Goal: Information Seeking & Learning: Learn about a topic

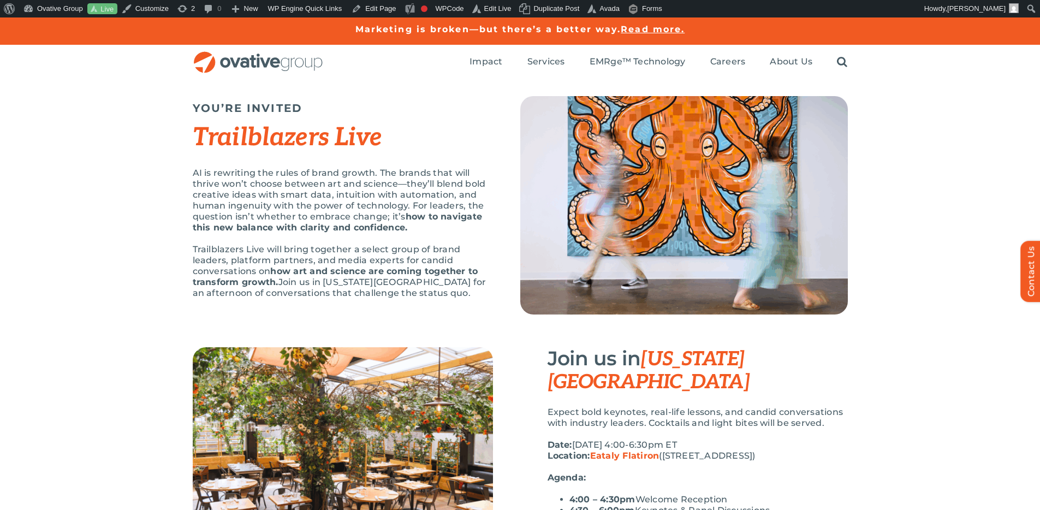
click at [947, 97] on div "YOU’RE INVITED Trailblazers Live AI is rewriting the rules of brand growth. The…" at bounding box center [520, 213] width 1040 height 267
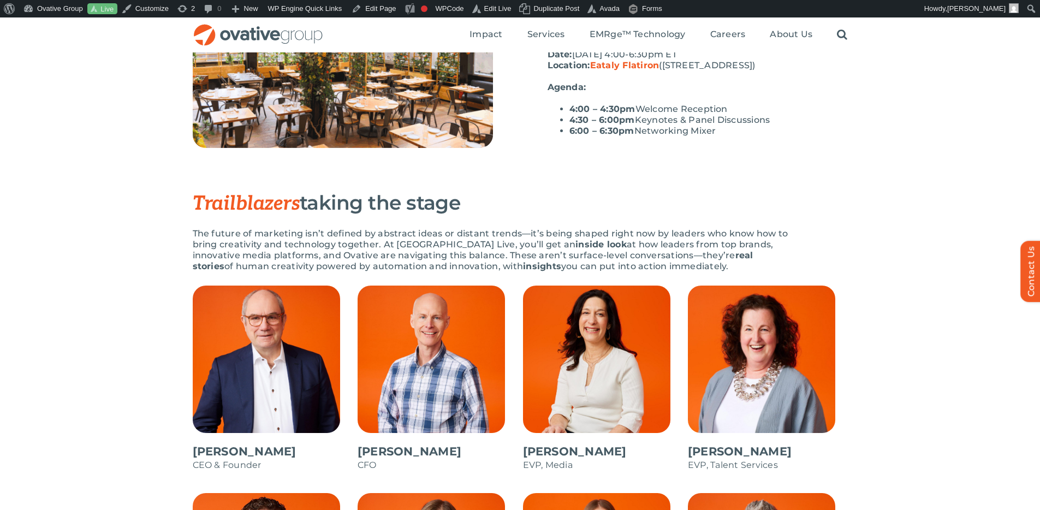
scroll to position [388, 0]
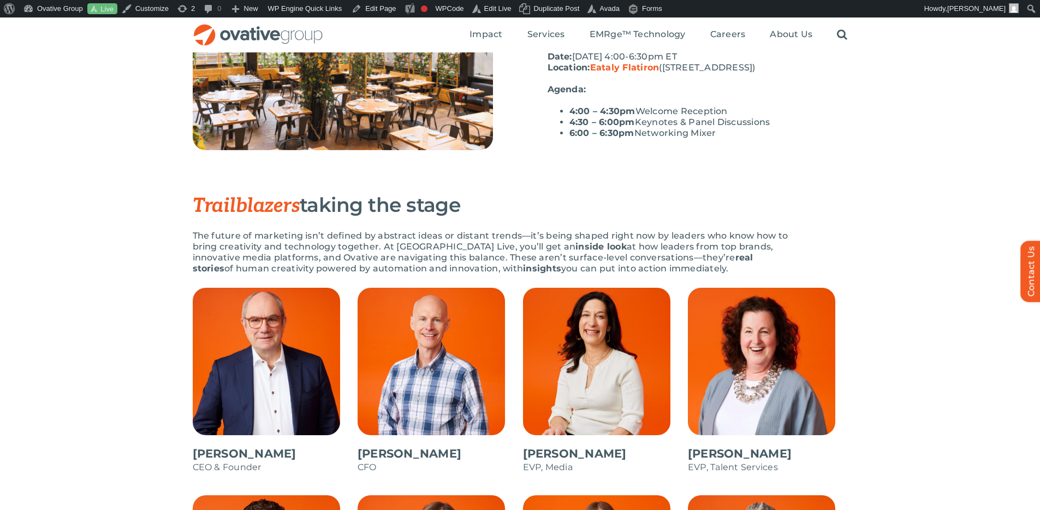
click at [690, 253] on strong "real stories" at bounding box center [473, 262] width 561 height 21
click at [800, 234] on div "Trailblazers taking the stage The future of marketing isn’t defined by abstract…" at bounding box center [520, 241] width 655 height 94
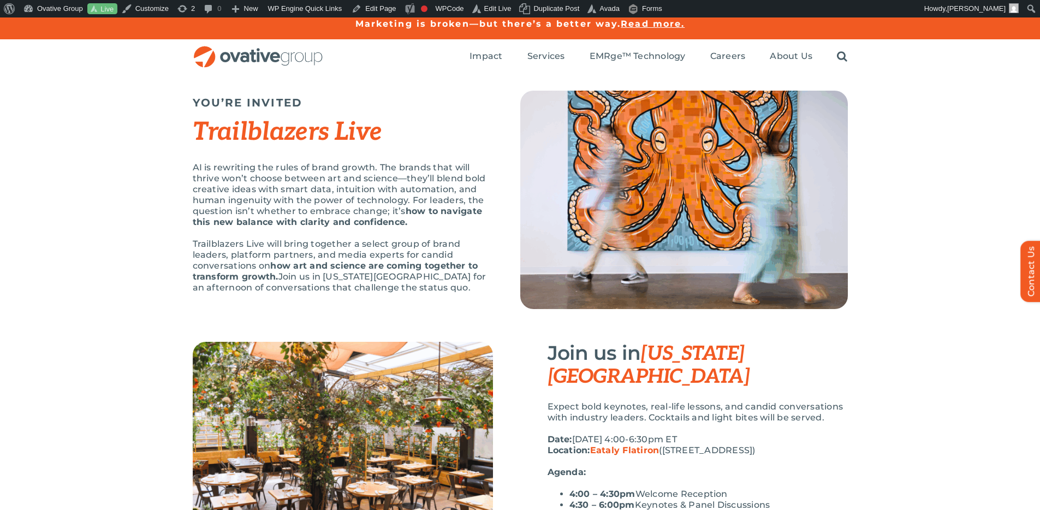
scroll to position [0, 0]
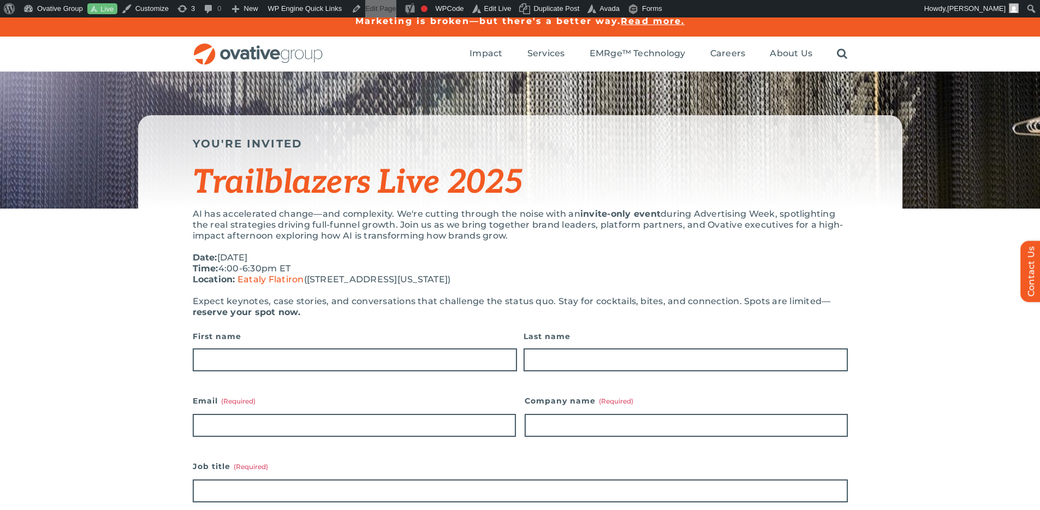
scroll to position [20, 0]
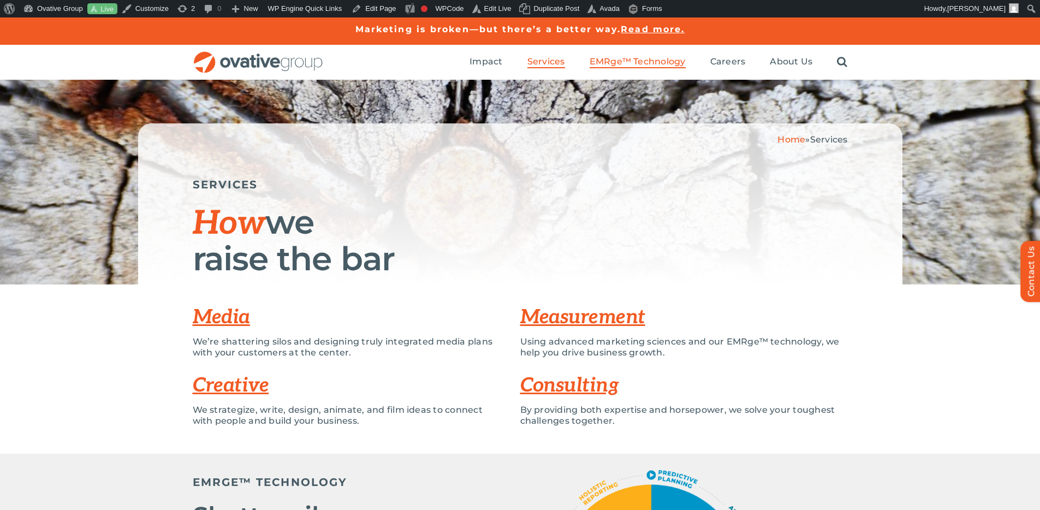
click at [676, 59] on span "EMRge™ Technology" at bounding box center [637, 61] width 96 height 11
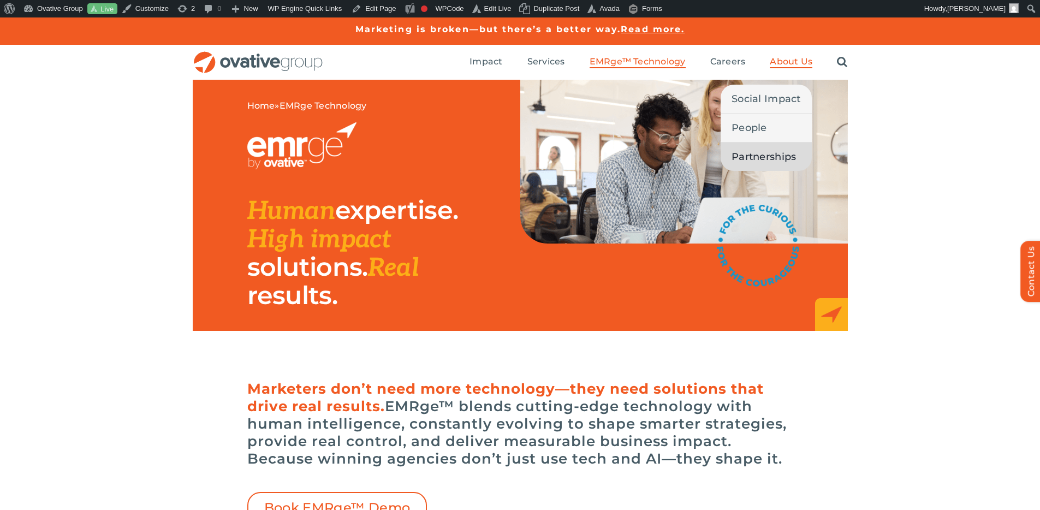
click at [764, 156] on span "Partnerships" at bounding box center [763, 156] width 64 height 15
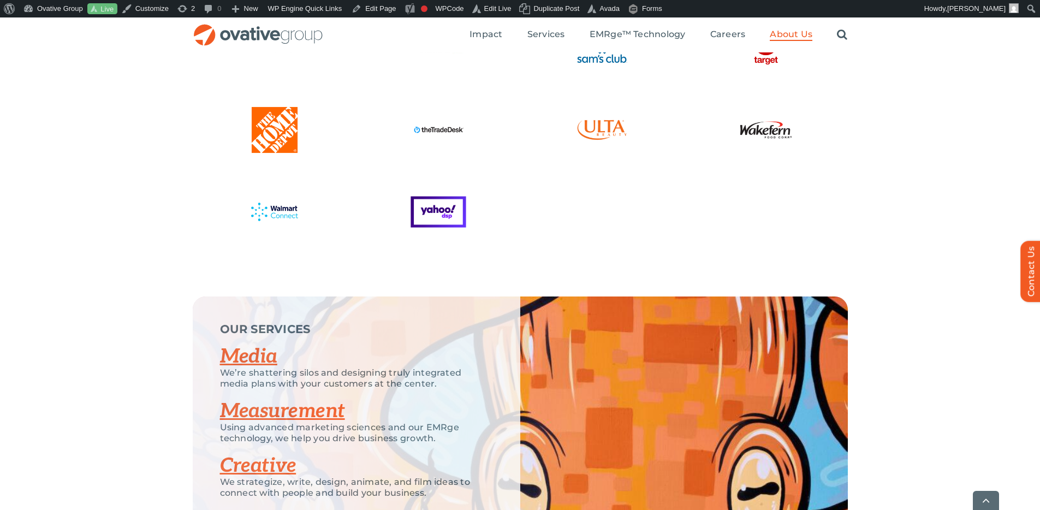
scroll to position [2174, 0]
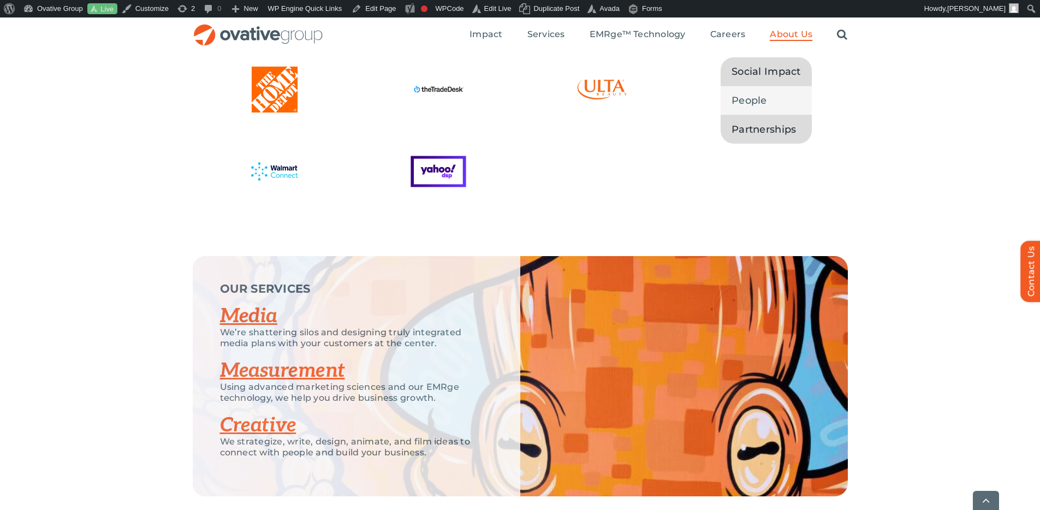
click at [770, 75] on span "Social Impact" at bounding box center [765, 71] width 69 height 15
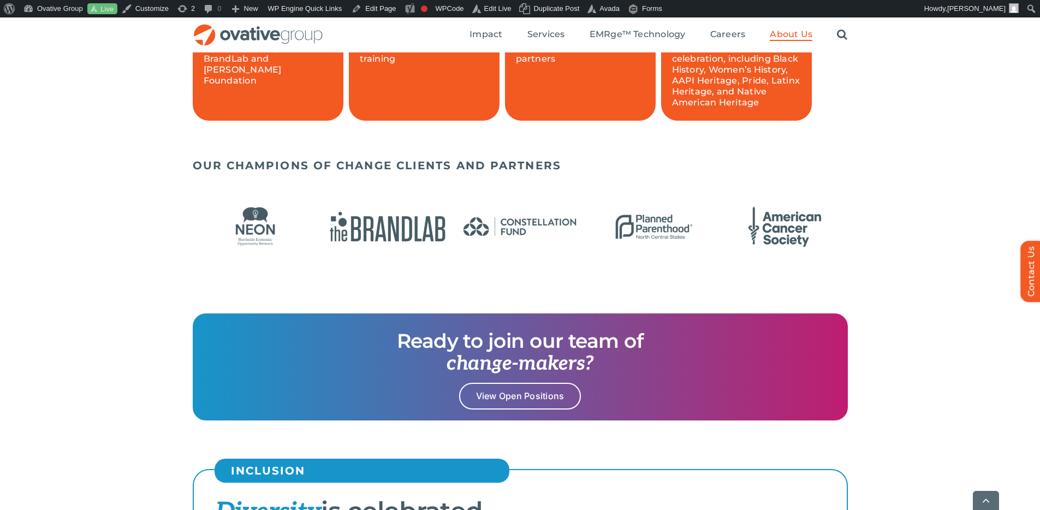
scroll to position [888, 0]
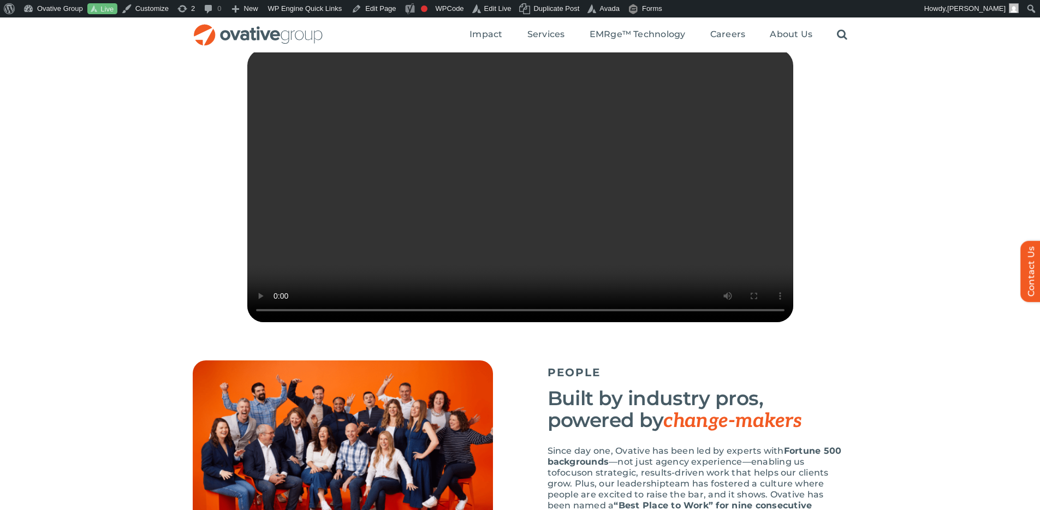
click at [681, 207] on video "Sorry, your browser doesn't support embedded videos." at bounding box center [520, 185] width 546 height 273
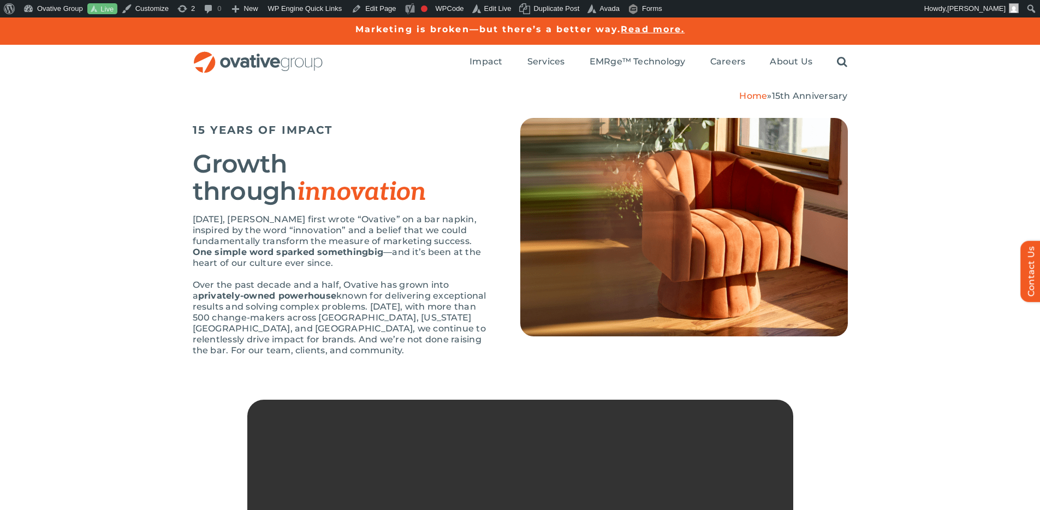
click at [937, 236] on div "15 YEARS OF IMPACT Growth through innovation Fifteen years ago, Dale Nitschke f…" at bounding box center [520, 251] width 1040 height 298
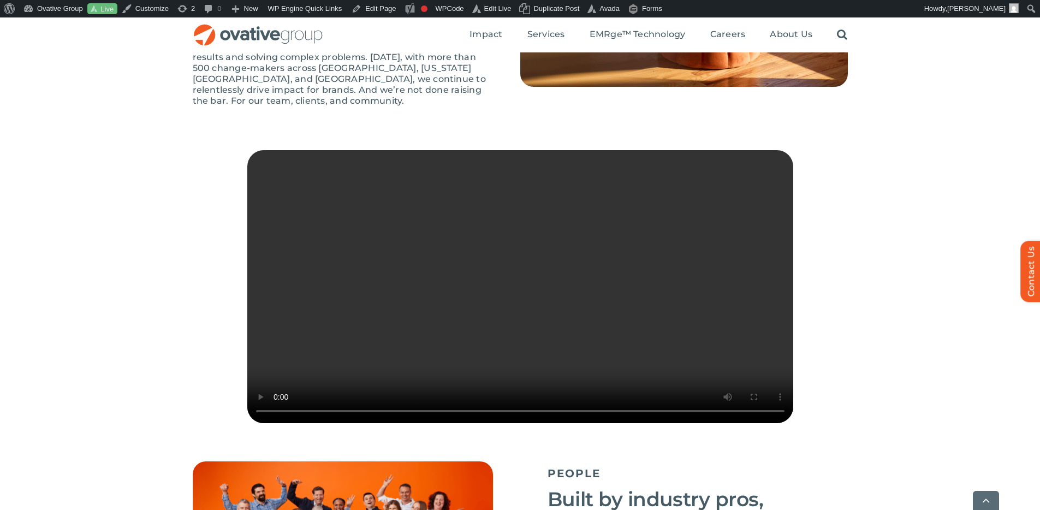
scroll to position [252, 0]
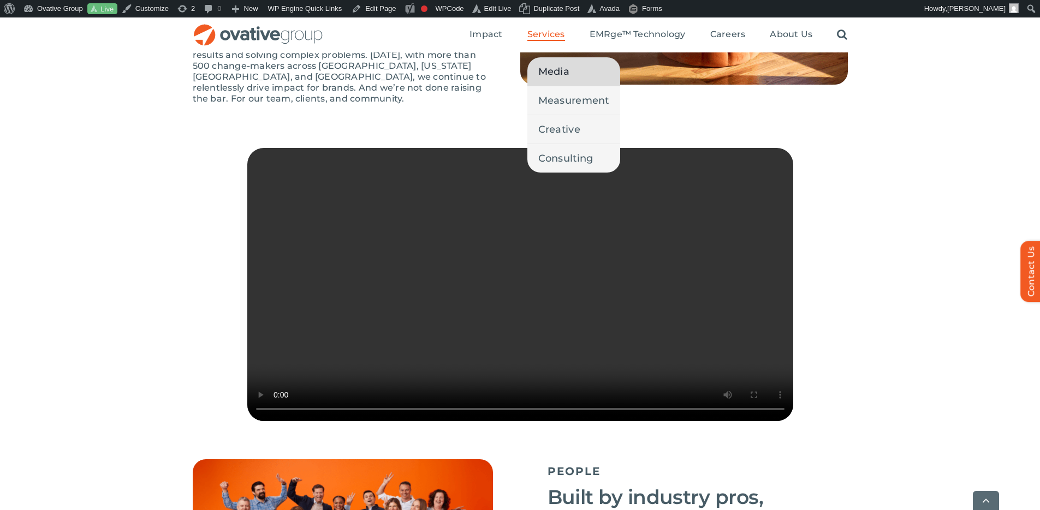
click at [566, 61] on link "Media" at bounding box center [573, 71] width 93 height 28
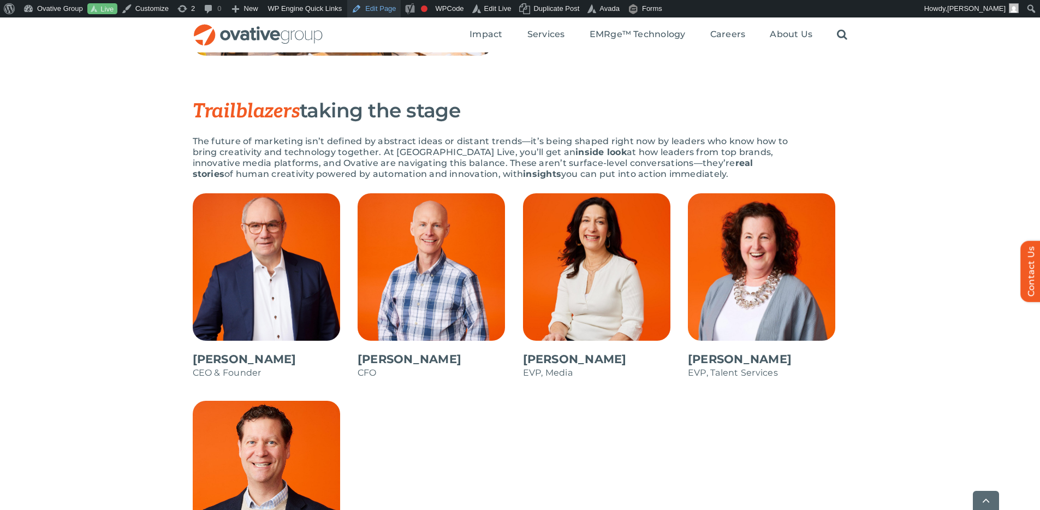
scroll to position [484, 0]
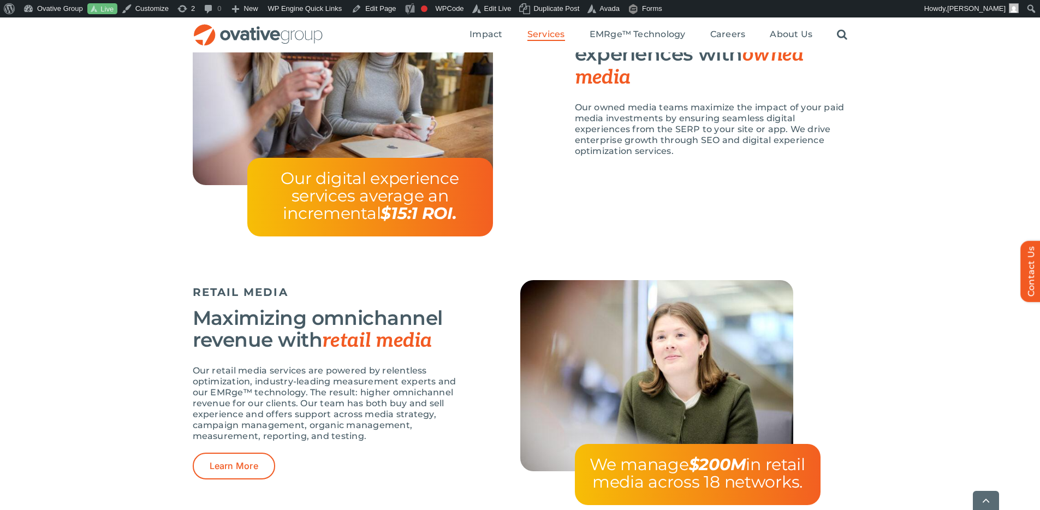
scroll to position [1348, 0]
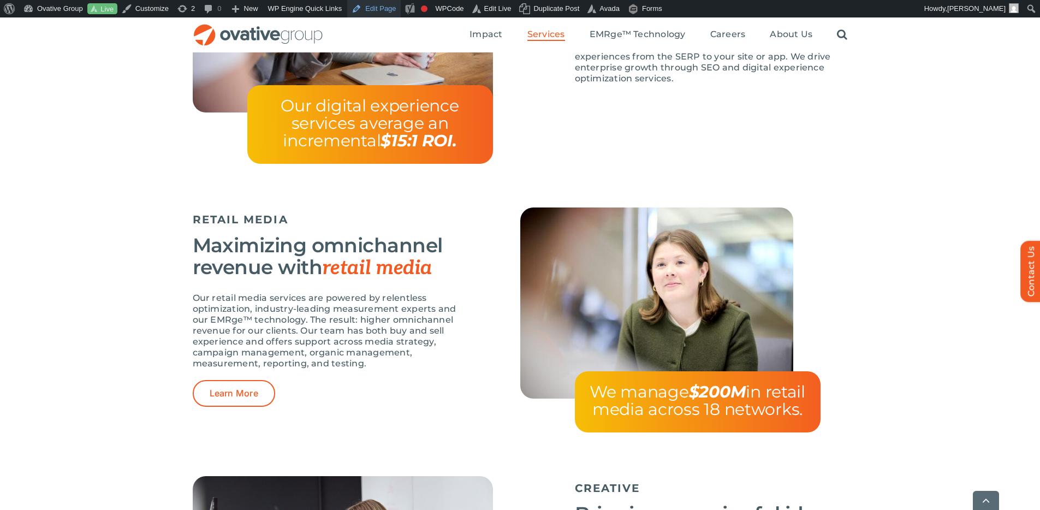
click at [390, 3] on link "Edit Page" at bounding box center [373, 8] width 53 height 17
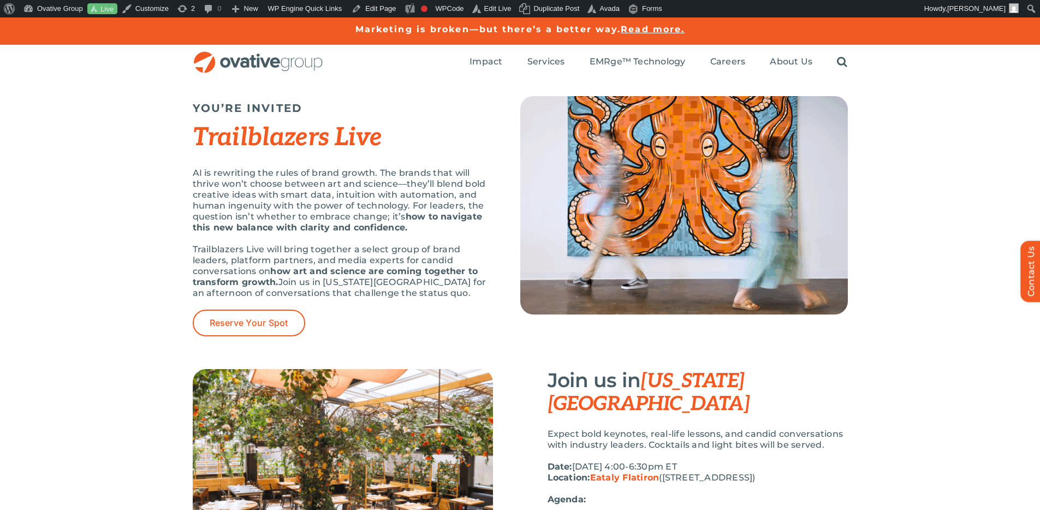
click at [438, 255] on p "Trailblazers Live will bring together a select group of brand leaders, platform…" at bounding box center [343, 271] width 300 height 55
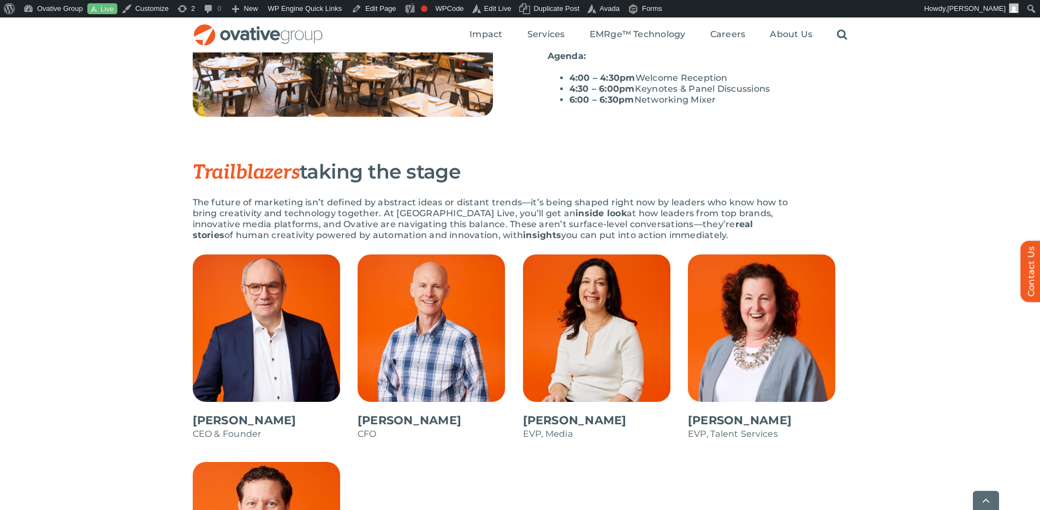
scroll to position [444, 0]
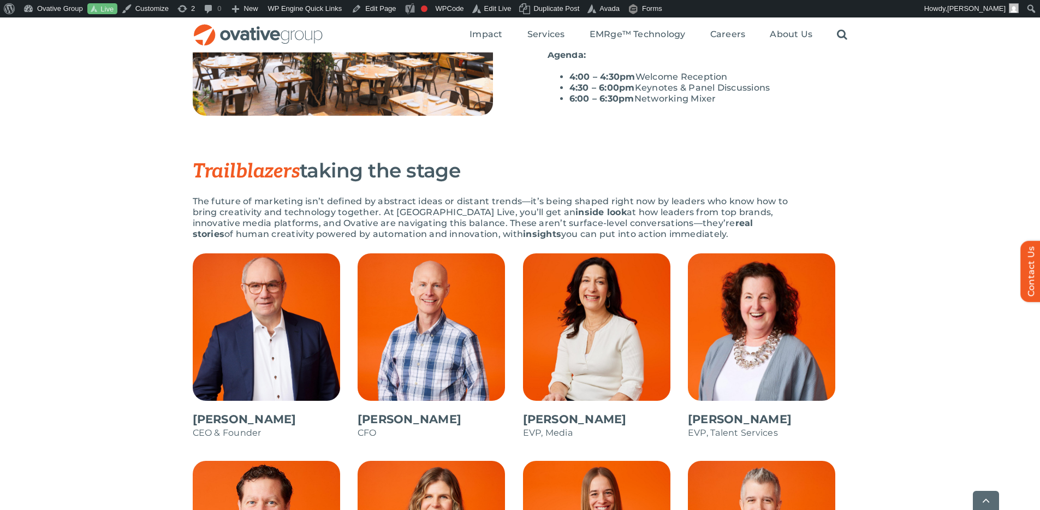
click at [735, 230] on p "The future of marketing isn’t defined by abstract ideas or distant trends—it’s …" at bounding box center [493, 218] width 600 height 44
click at [758, 218] on p "The future of marketing isn’t defined by abstract ideas or distant trends—it’s …" at bounding box center [493, 218] width 600 height 44
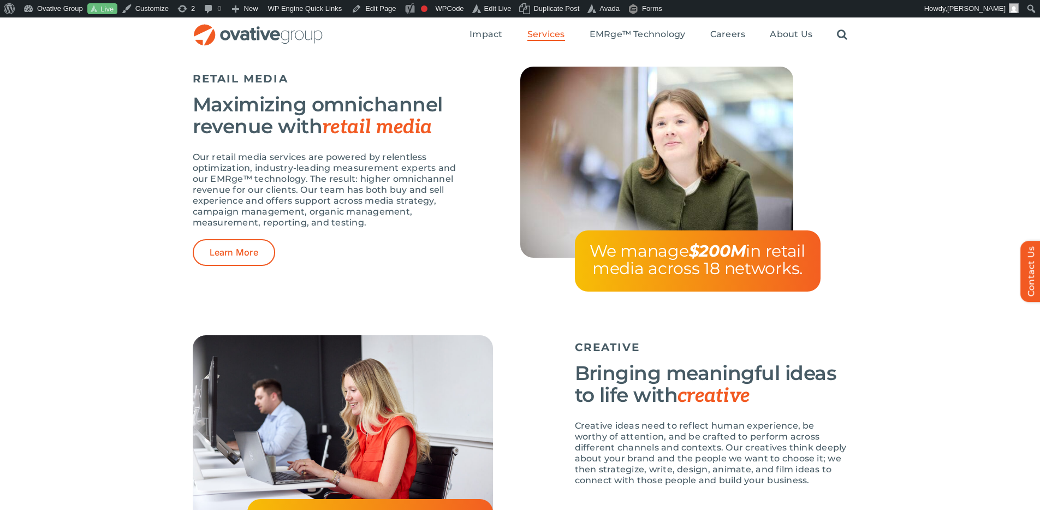
scroll to position [1487, 0]
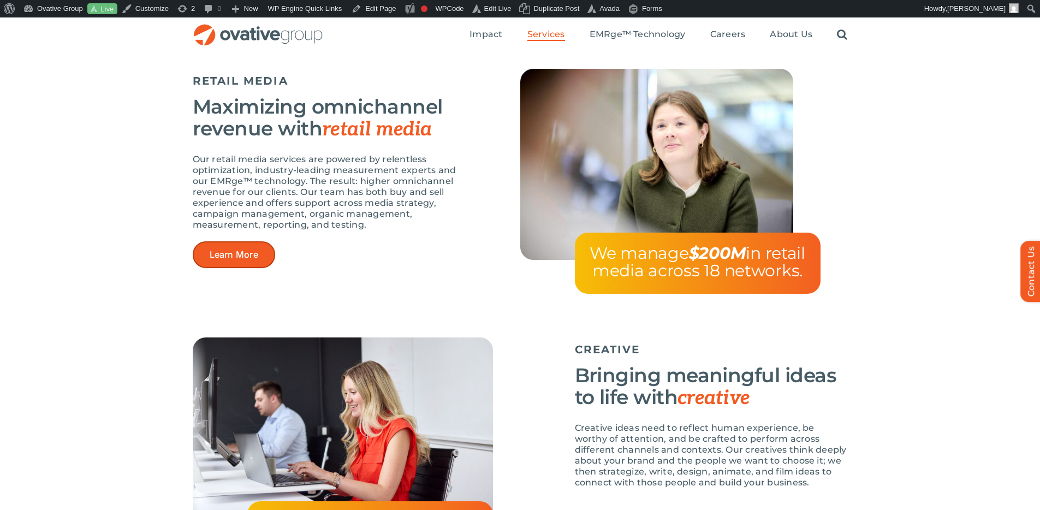
click at [253, 251] on span "Learn More" at bounding box center [234, 254] width 49 height 10
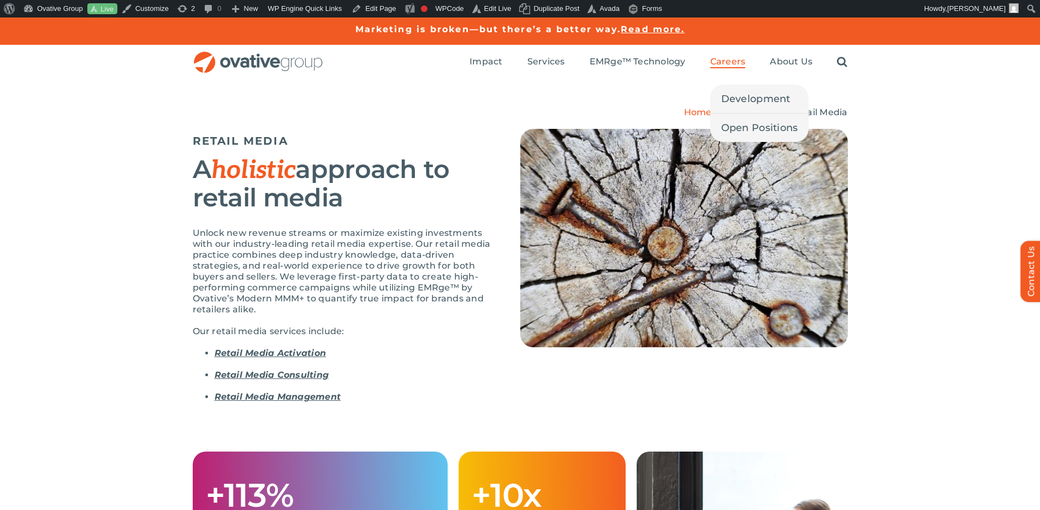
click at [723, 58] on span "Careers" at bounding box center [727, 61] width 35 height 11
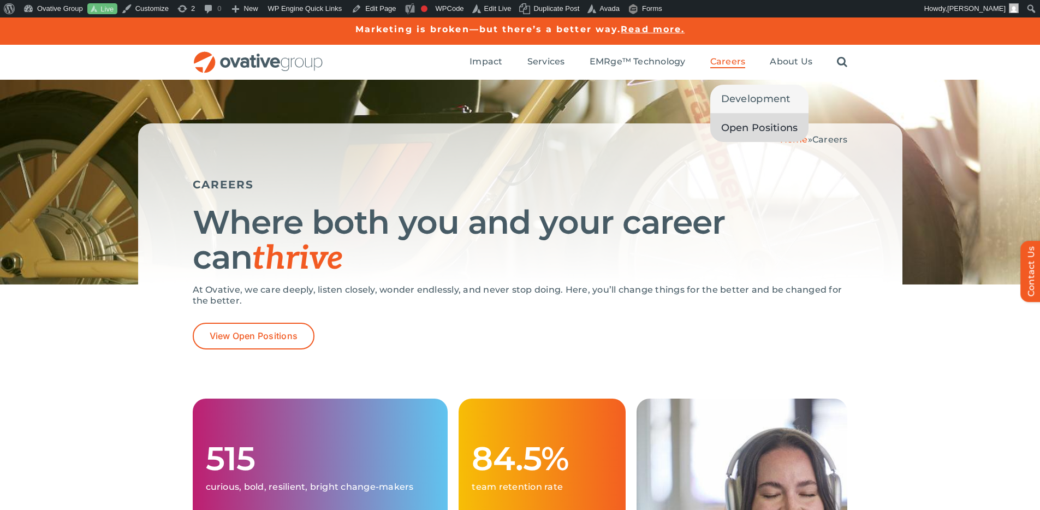
click at [759, 133] on span "Open Positions" at bounding box center [759, 127] width 77 height 15
click at [737, 123] on span "Open Positions" at bounding box center [759, 127] width 77 height 15
click at [780, 56] on span "About Us" at bounding box center [791, 61] width 43 height 11
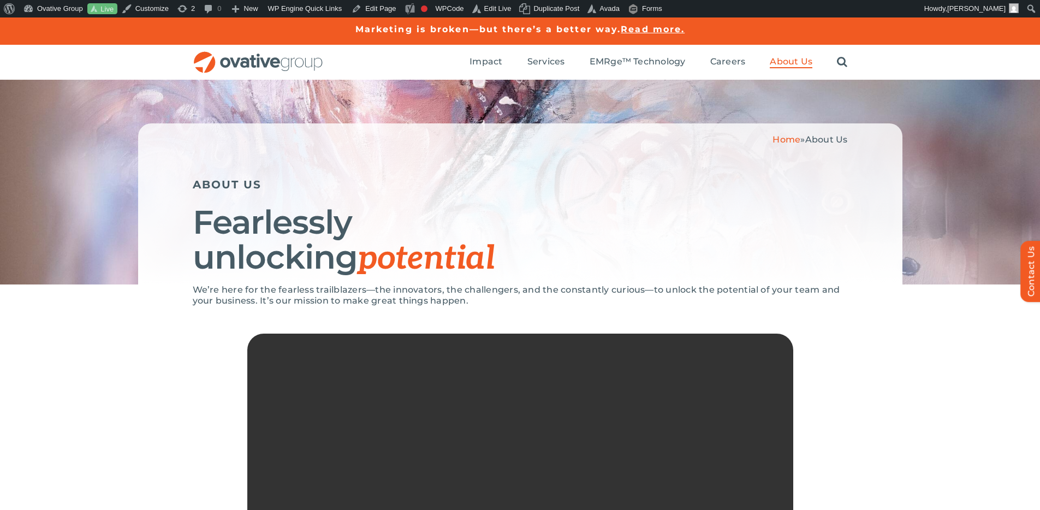
click at [273, 61] on img "OG_Full_horizontal_RGB" at bounding box center [258, 62] width 131 height 22
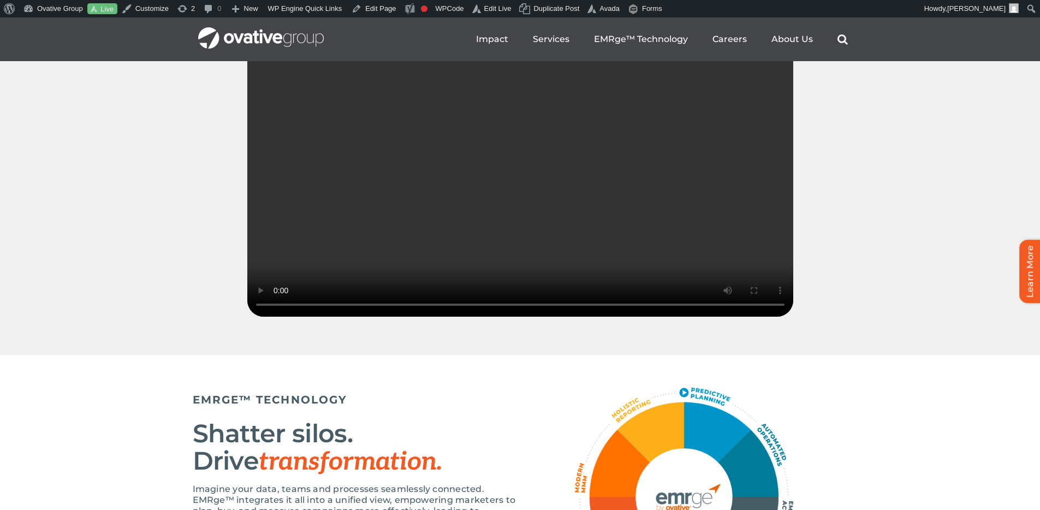
scroll to position [1413, 0]
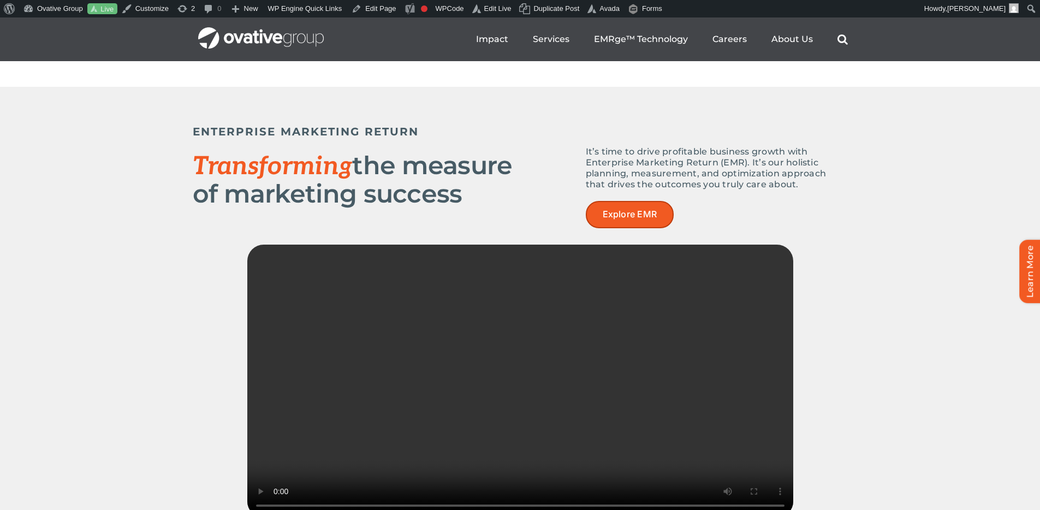
click at [647, 227] on link "Explore EMR" at bounding box center [630, 214] width 88 height 27
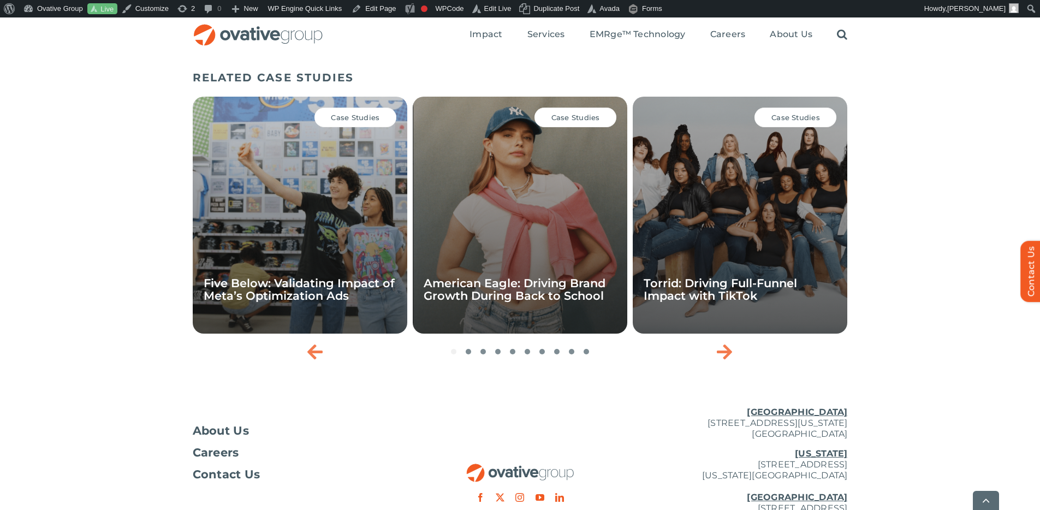
scroll to position [1892, 0]
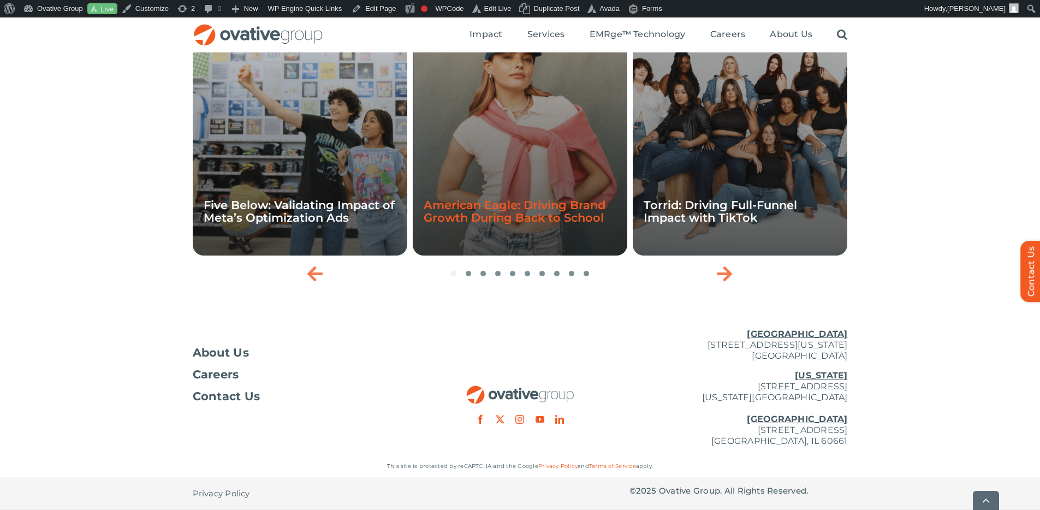
click at [523, 205] on link "American Eagle: Driving Brand Growth During Back to School" at bounding box center [515, 211] width 182 height 26
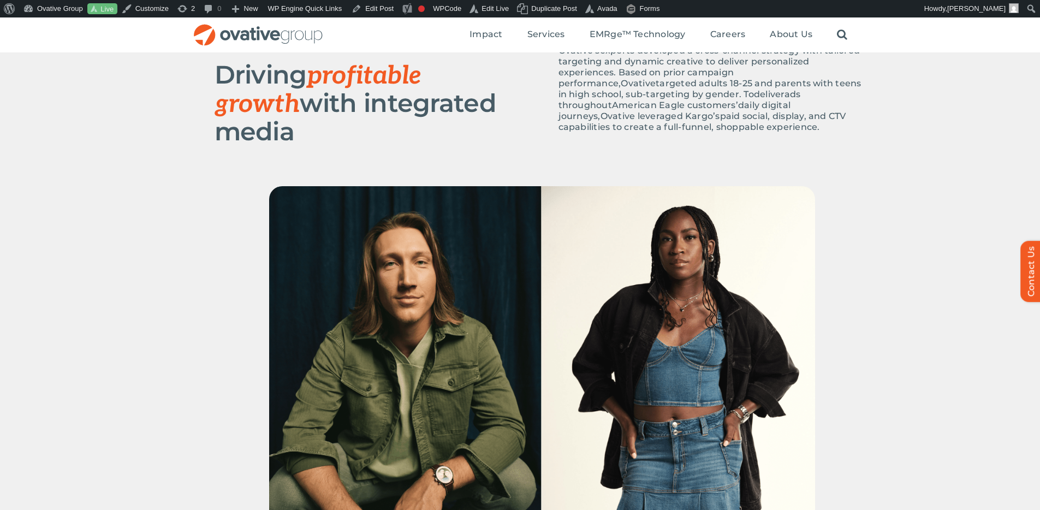
scroll to position [529, 0]
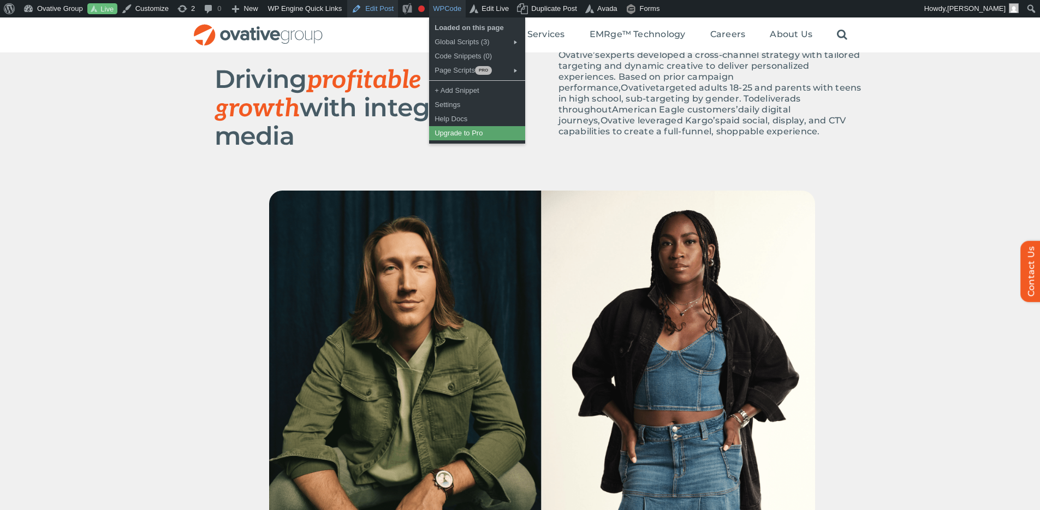
click at [380, 12] on link "Edit Post" at bounding box center [372, 8] width 51 height 17
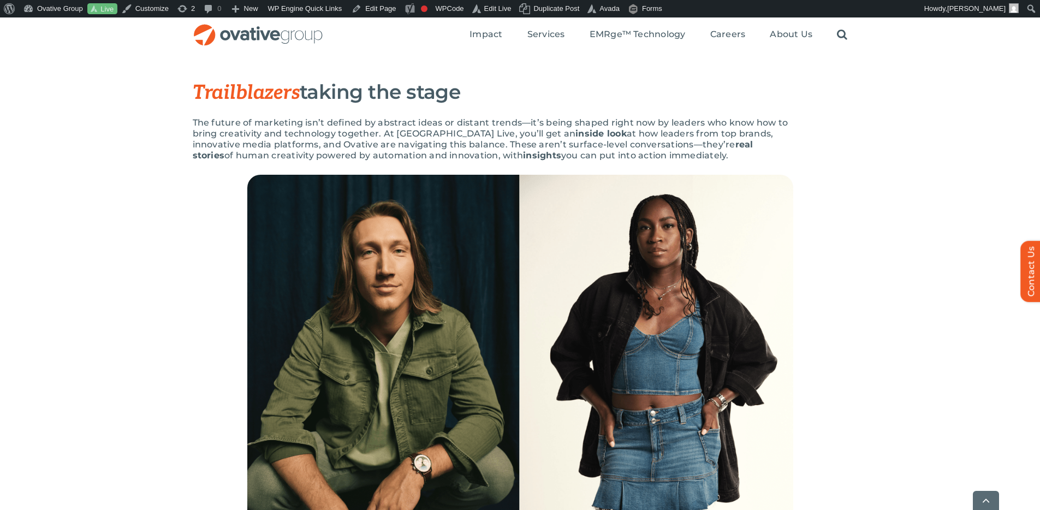
scroll to position [525, 0]
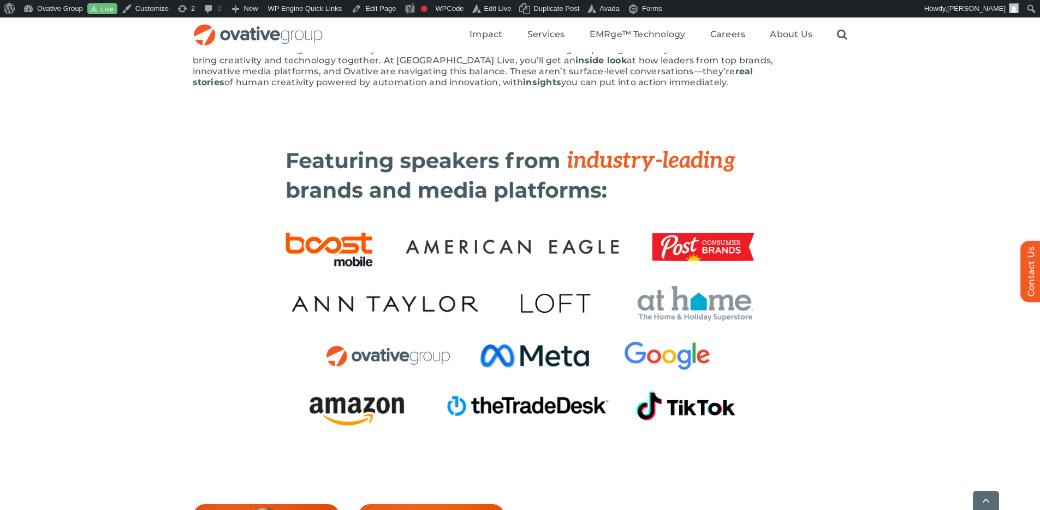
scroll to position [597, 0]
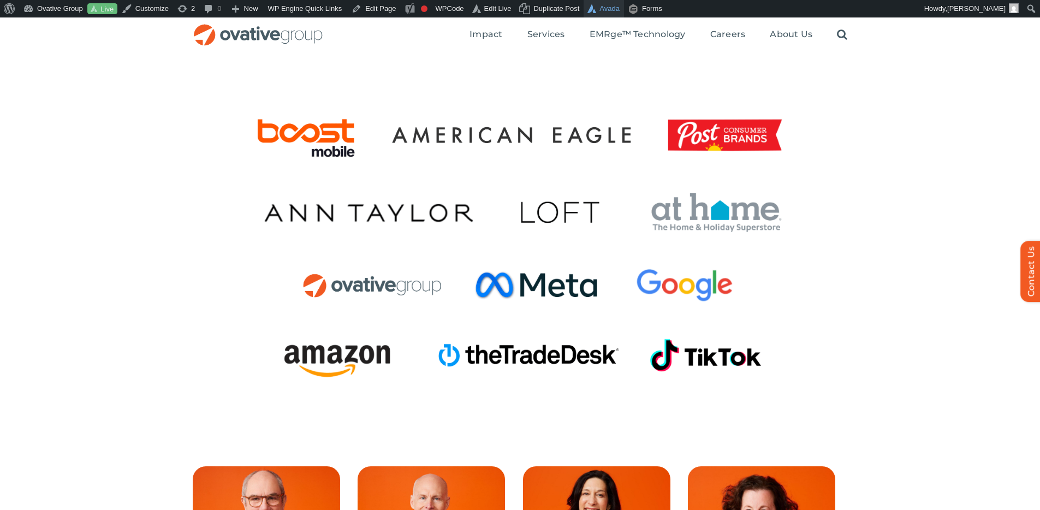
scroll to position [633, 0]
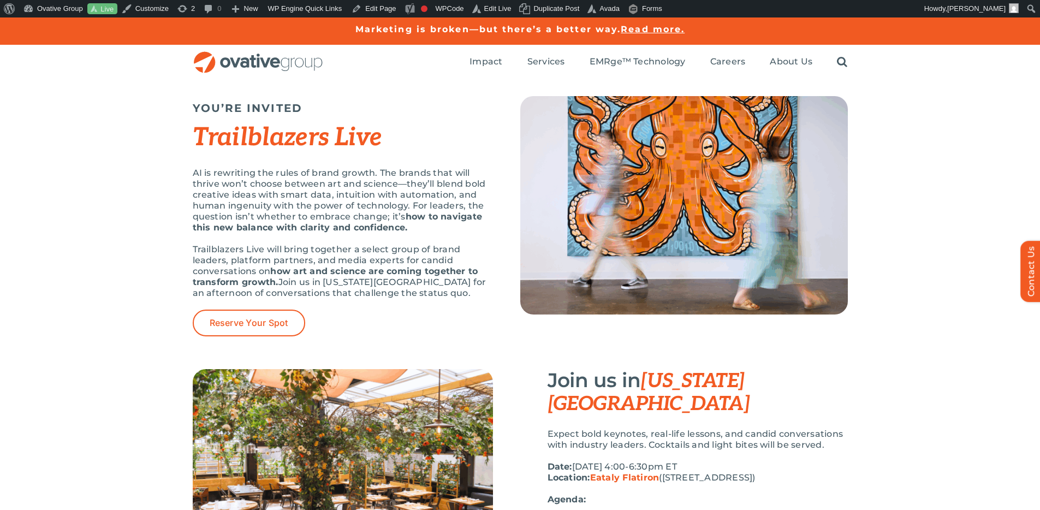
click at [931, 301] on div "YOU’RE INVITED Trailblazers Live AI is rewriting the rules of brand growth. The…" at bounding box center [520, 224] width 1040 height 289
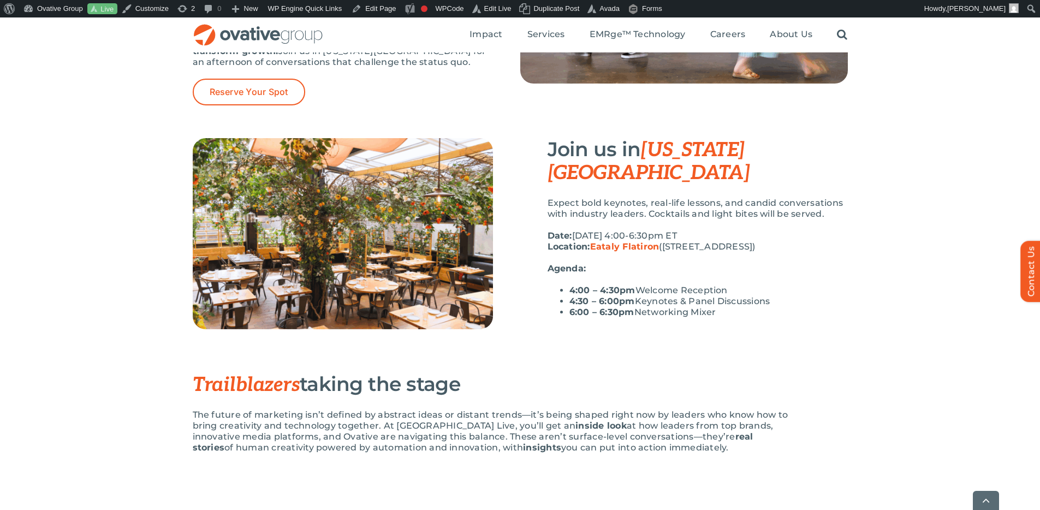
scroll to position [263, 0]
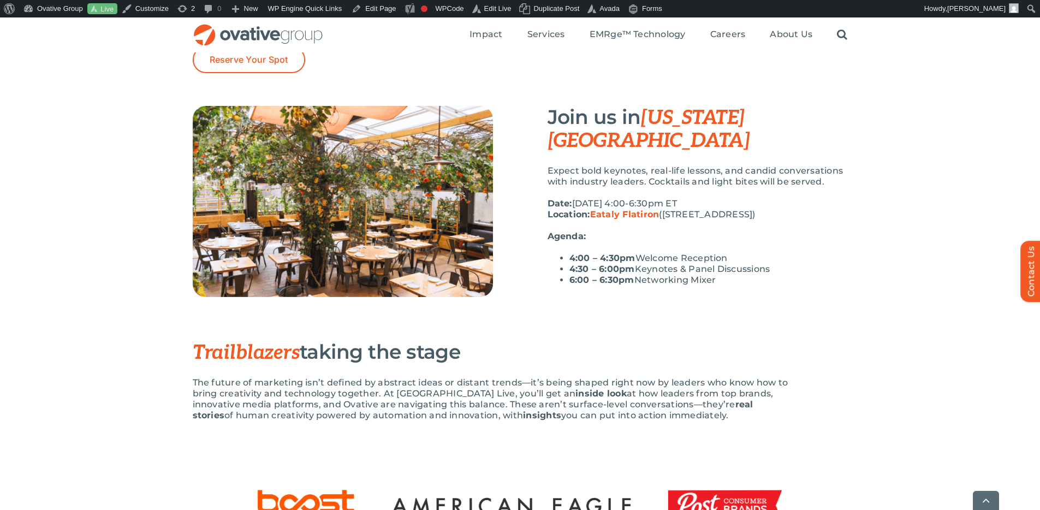
drag, startPoint x: 722, startPoint y: 259, endPoint x: 575, endPoint y: 232, distance: 149.8
click at [575, 253] on ul "4:00 – 4:30pm Welcome Reception 4:30 – 6:00pm Keynotes & Panel Discussions 6:00…" at bounding box center [697, 269] width 300 height 33
click at [569, 253] on strong "4:00 – 4:30pm" at bounding box center [602, 258] width 66 height 10
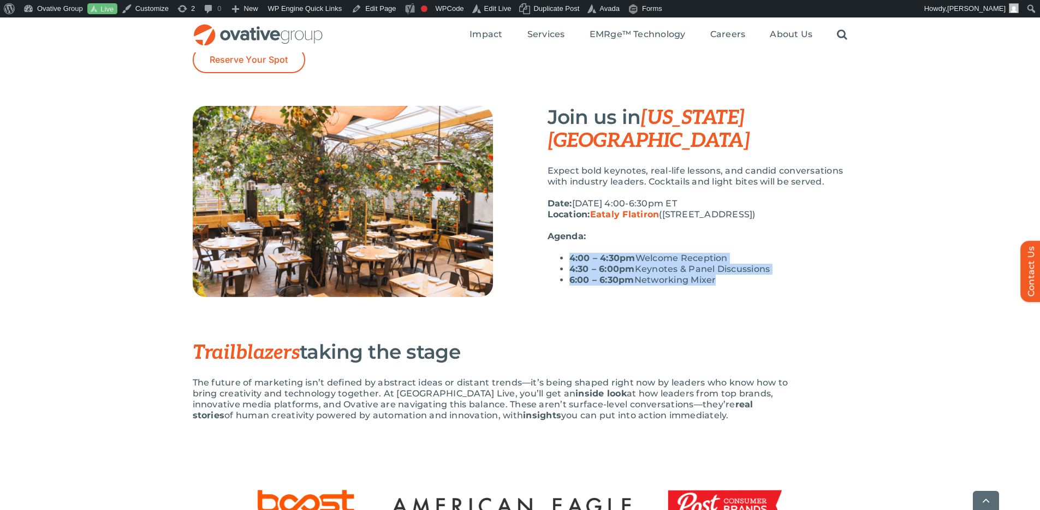
drag, startPoint x: 569, startPoint y: 231, endPoint x: 724, endPoint y: 260, distance: 157.6
click at [724, 260] on ul "4:00 – 4:30pm Welcome Reception 4:30 – 6:00pm Keynotes & Panel Discussions 6:00…" at bounding box center [697, 269] width 300 height 33
copy div "4:00 – 4:30pm Welcome Reception 4:30 – 6:00pm Keynotes & Panel Discussions 6:00…"
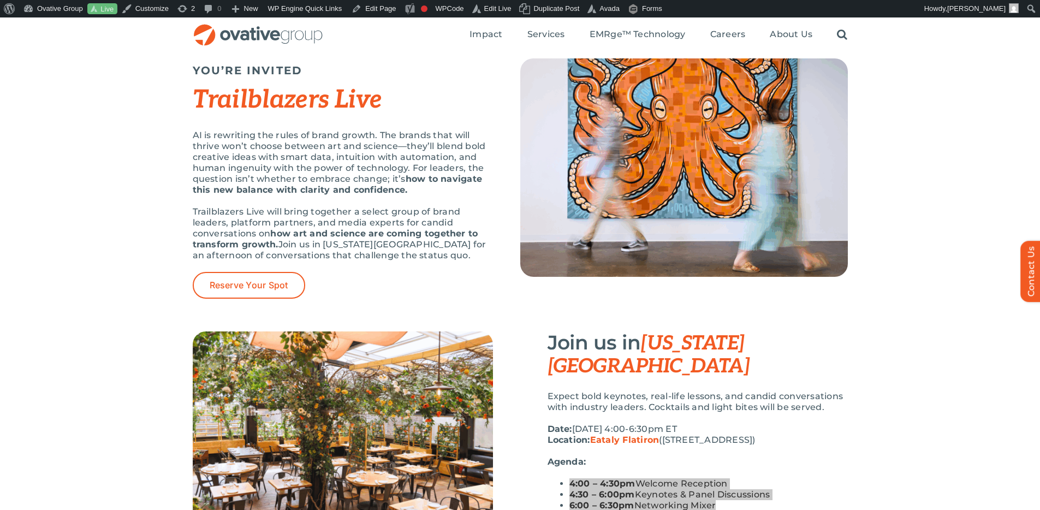
scroll to position [35, 0]
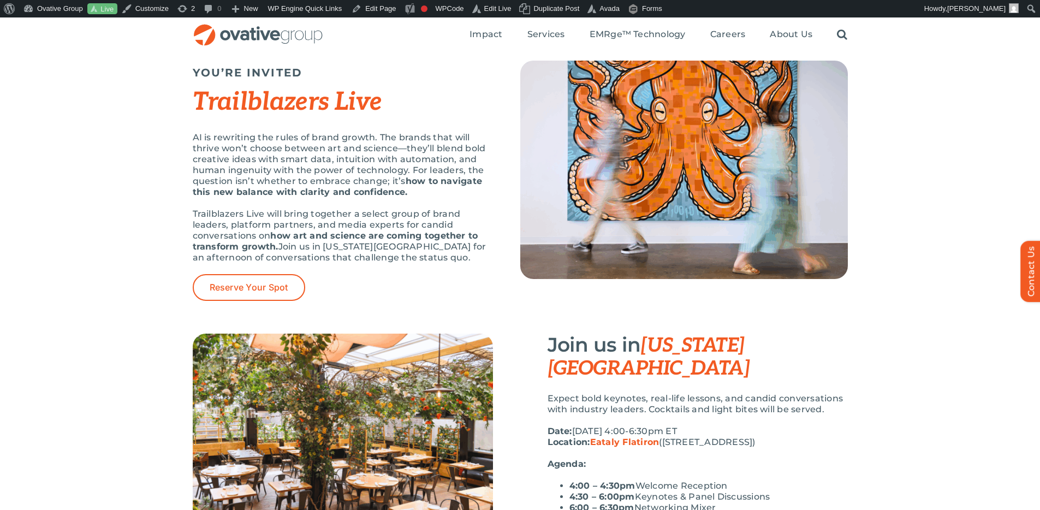
click at [939, 223] on div "YOU’RE INVITED Trailblazers Live AI is rewriting the rules of brand growth. The…" at bounding box center [520, 188] width 1040 height 289
drag, startPoint x: 581, startPoint y: 375, endPoint x: 646, endPoint y: 384, distance: 66.1
click at [646, 393] on p "Expect bold keynotes, real-life lessons, and candid conversations with industry…" at bounding box center [697, 404] width 300 height 22
copy p "bold keynotes, real-life lessons, and candid conversations with industry leader…"
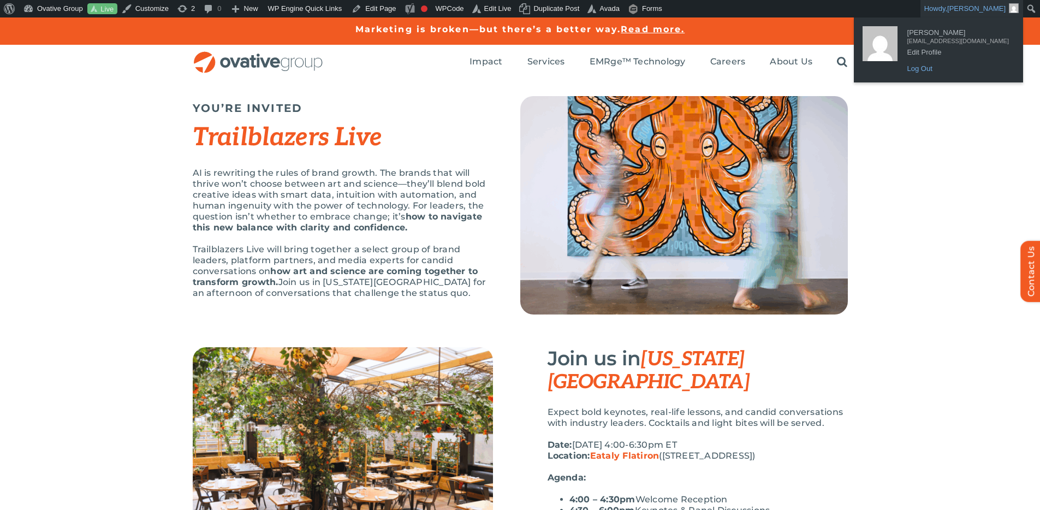
click at [943, 65] on link "Log Out" at bounding box center [958, 69] width 112 height 14
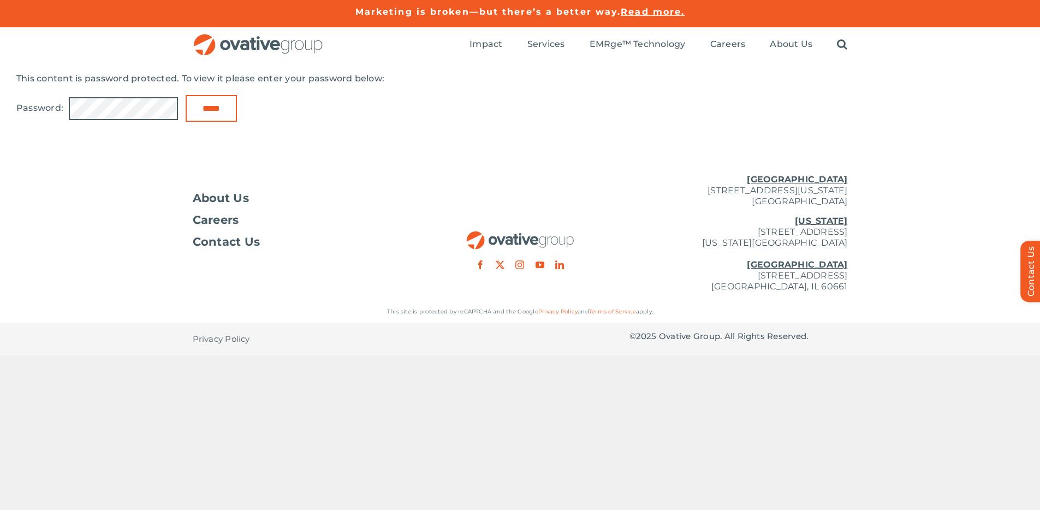
click at [186, 95] on input "*****" at bounding box center [211, 108] width 51 height 27
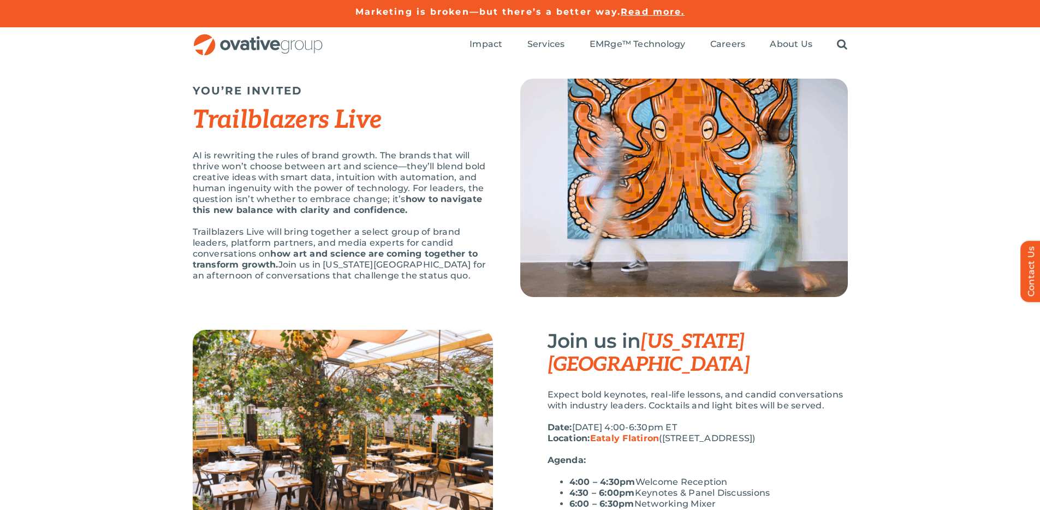
click at [424, 234] on p "Trailblazers Live will bring together a select group of brand leaders, platform…" at bounding box center [343, 254] width 300 height 55
click at [384, 198] on p "AI is rewriting the rules of brand growth. The brands that will thrive won’t ch…" at bounding box center [343, 182] width 300 height 65
click at [361, 187] on p "AI is rewriting the rules of brand growth. The brands that will thrive won’t ch…" at bounding box center [343, 182] width 300 height 65
click at [470, 235] on p "Trailblazers Live will bring together a select group of brand leaders, platform…" at bounding box center [343, 254] width 300 height 55
click at [193, 89] on h5 "YOU’RE INVITED" at bounding box center [343, 90] width 300 height 13
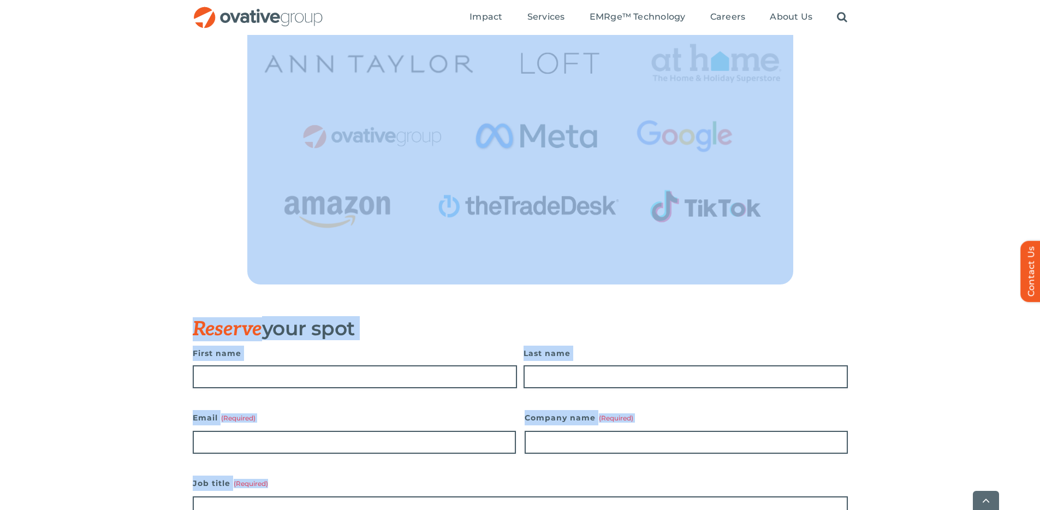
scroll to position [759, 0]
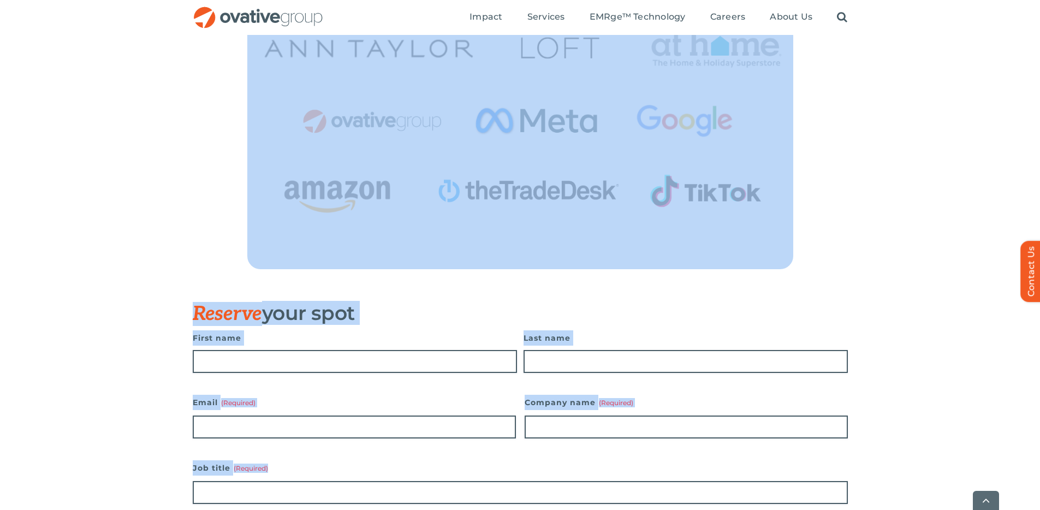
drag, startPoint x: 193, startPoint y: 89, endPoint x: 365, endPoint y: 317, distance: 286.0
click at [365, 317] on div "YOU’RE INVITED Trailblazers Live AI is rewriting the rules of brand growth. The…" at bounding box center [519, 23] width 1007 height 1439
copy div "LOR’IP DOLORSI Ametconsecte Adip EL se doeiusmod tem incid ut labor etdolo. Mag…"
click at [905, 229] on div at bounding box center [520, 101] width 1040 height 402
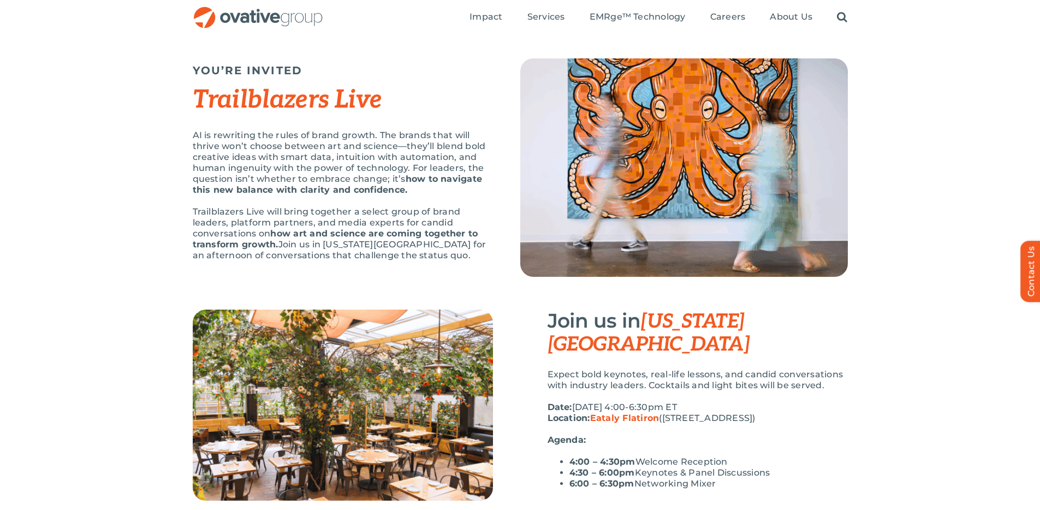
scroll to position [0, 0]
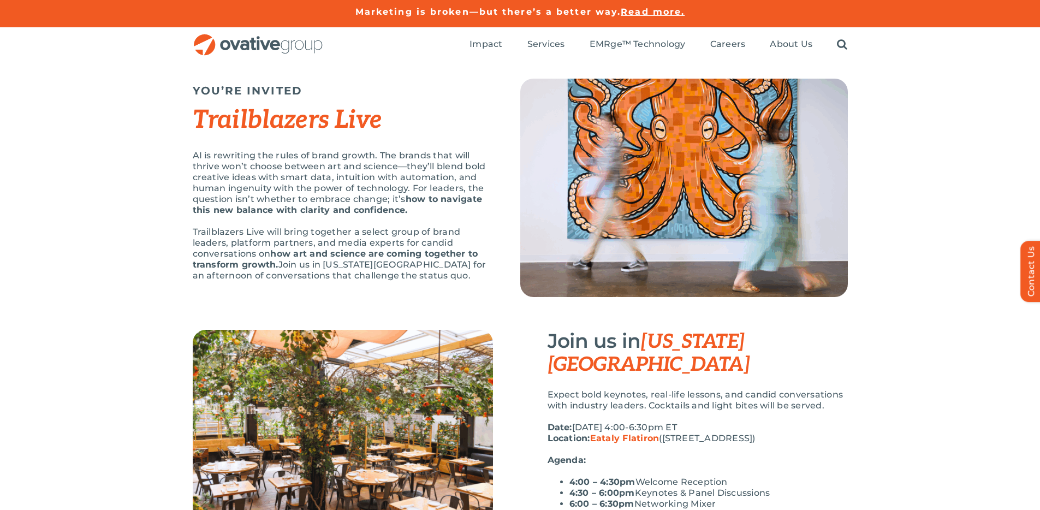
click at [973, 192] on div "YOU’RE INVITED Trailblazers Live AI is rewriting the rules of brand growth. The…" at bounding box center [520, 195] width 1040 height 267
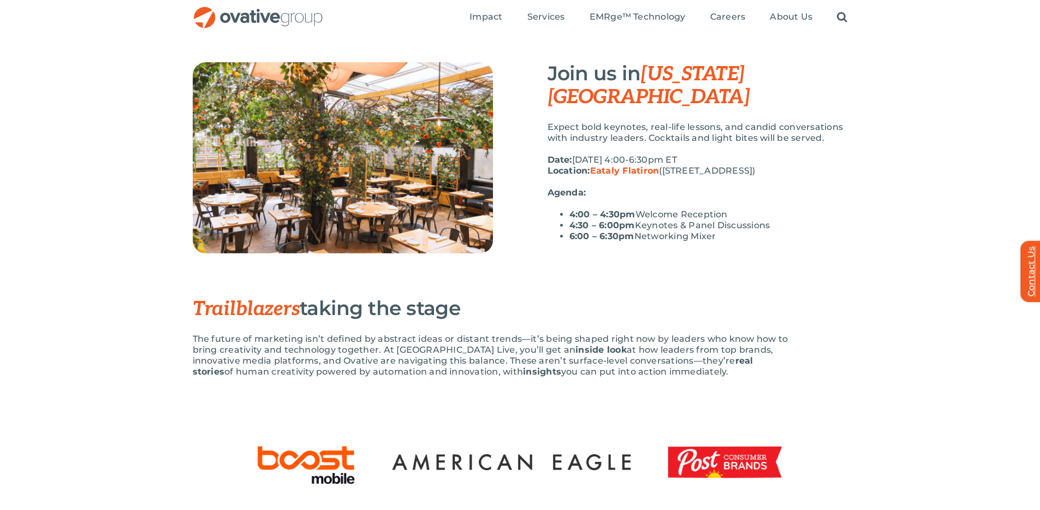
scroll to position [294, 0]
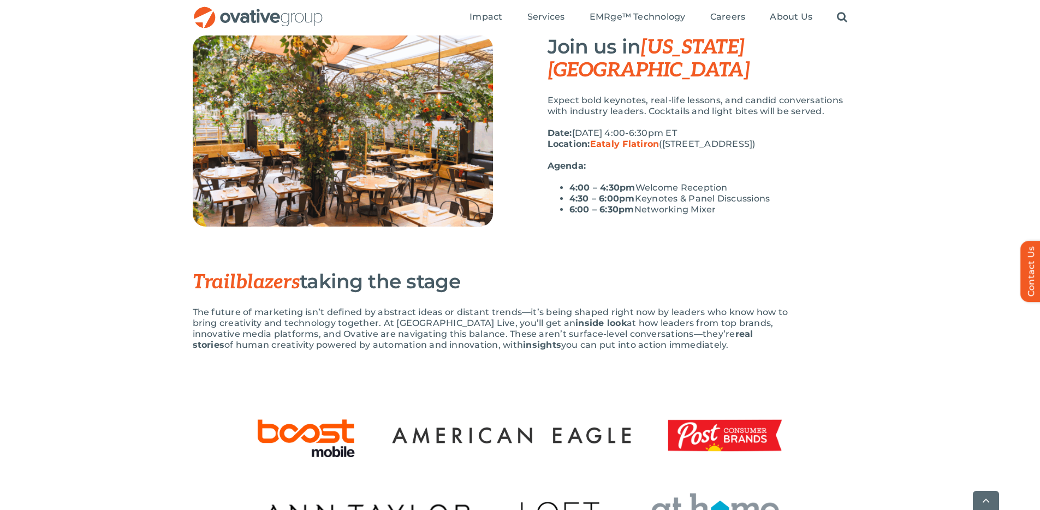
click at [618, 341] on p "The future of marketing isn’t defined by abstract ideas or distant trends—it’s …" at bounding box center [493, 329] width 600 height 44
drag, startPoint x: 671, startPoint y: 345, endPoint x: 457, endPoint y: 332, distance: 214.3
click at [457, 332] on p "The future of marketing isn’t defined by abstract ideas or distant trends—it’s …" at bounding box center [493, 329] width 600 height 44
copy p "These aren’t surface-level conversations—they’re real stories of human creativi…"
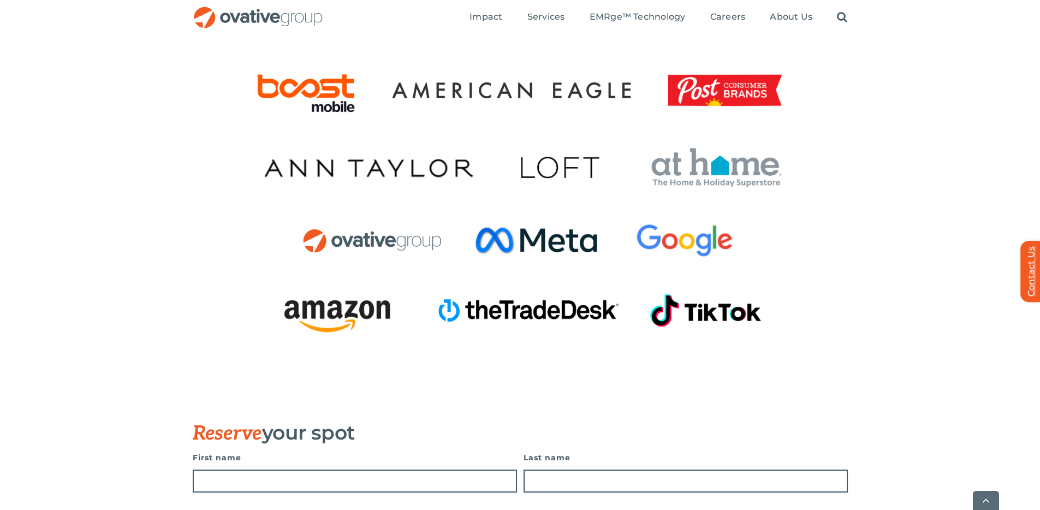
scroll to position [764, 0]
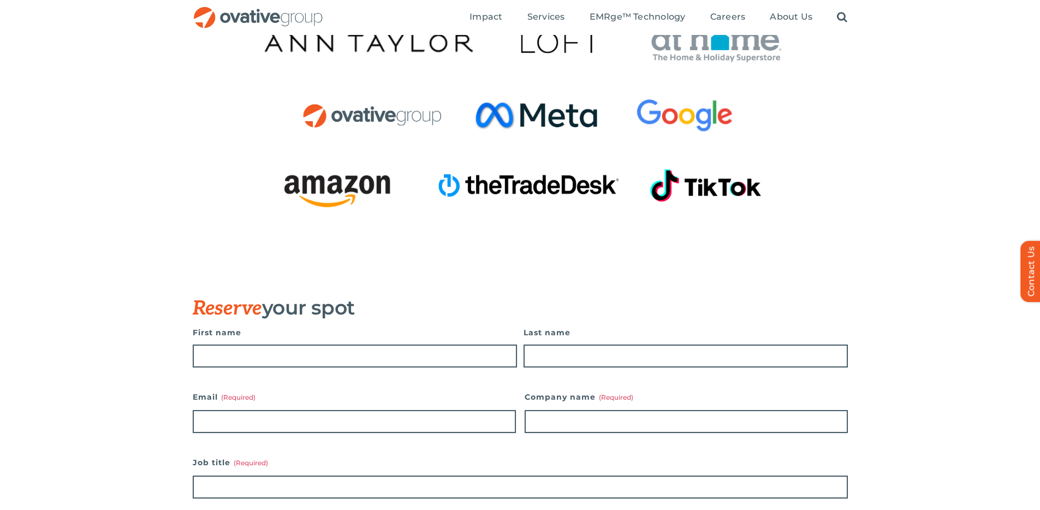
click at [898, 277] on div at bounding box center [520, 95] width 1040 height 402
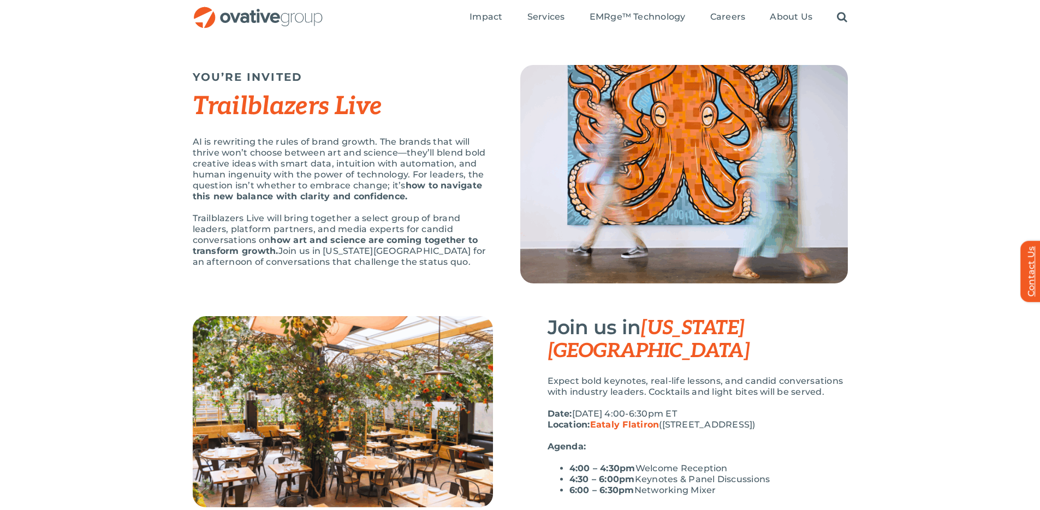
scroll to position [0, 0]
